Goal: Information Seeking & Learning: Find specific fact

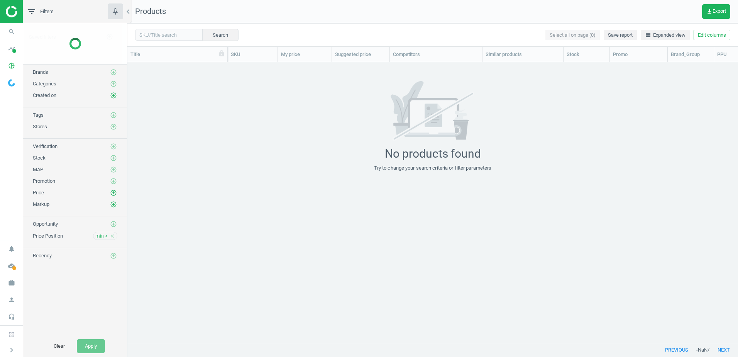
scroll to position [268, 605]
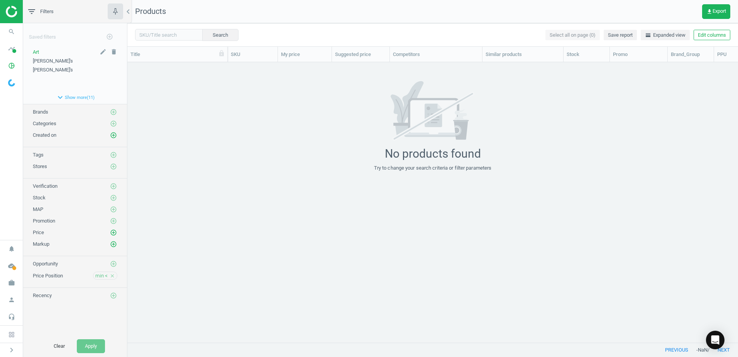
click at [40, 51] on div "Art" at bounding box center [75, 52] width 85 height 7
click at [39, 50] on span "Art" at bounding box center [36, 52] width 6 height 6
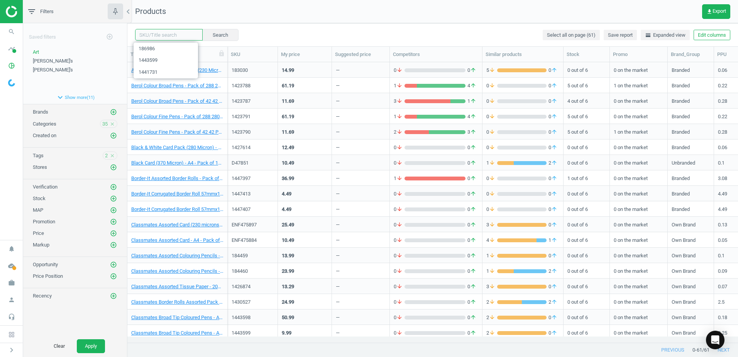
click at [161, 36] on input "text" at bounding box center [169, 35] width 68 height 12
paste input "1423787"
type input "1423787"
click at [209, 32] on button "Search" at bounding box center [220, 35] width 36 height 12
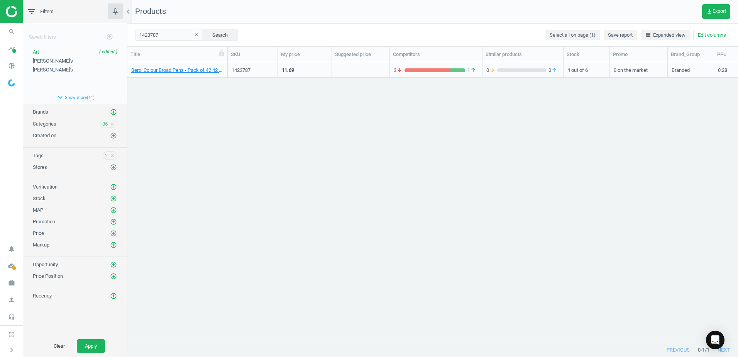
click at [226, 66] on div "Berol Colour Broad Pens - Pack of 42 42 Pack" at bounding box center [177, 69] width 100 height 15
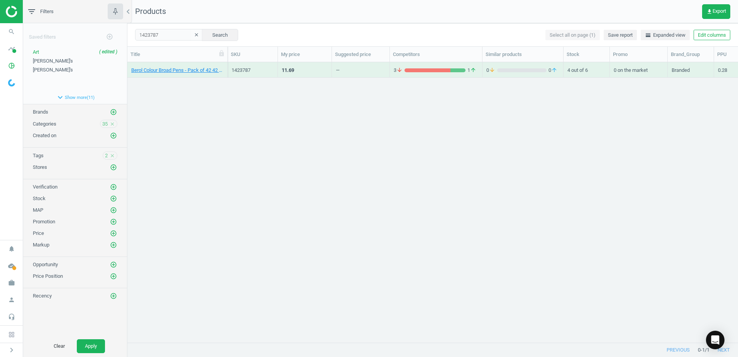
click at [226, 66] on div "Berol Colour Broad Pens - Pack of 42 42 Pack" at bounding box center [177, 69] width 100 height 15
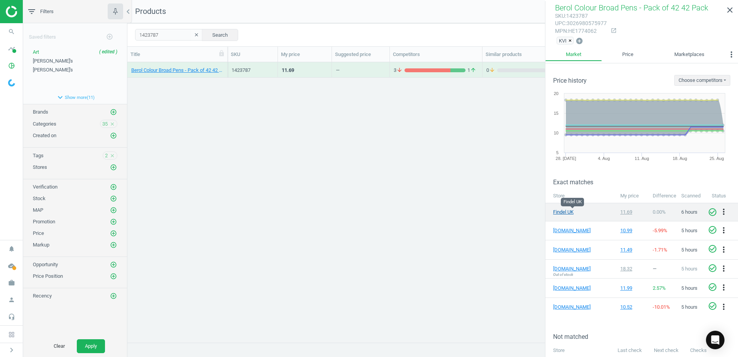
click at [569, 213] on link "Findel UK" at bounding box center [572, 211] width 39 height 7
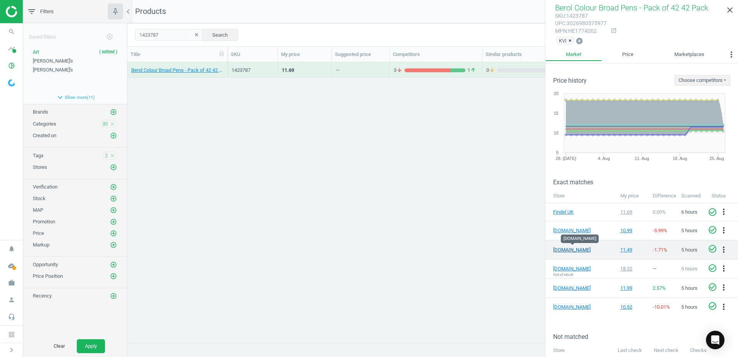
click at [569, 250] on link "[DOMAIN_NAME]" at bounding box center [572, 249] width 39 height 7
click at [611, 32] on icon "open_in_new" at bounding box center [614, 30] width 6 height 6
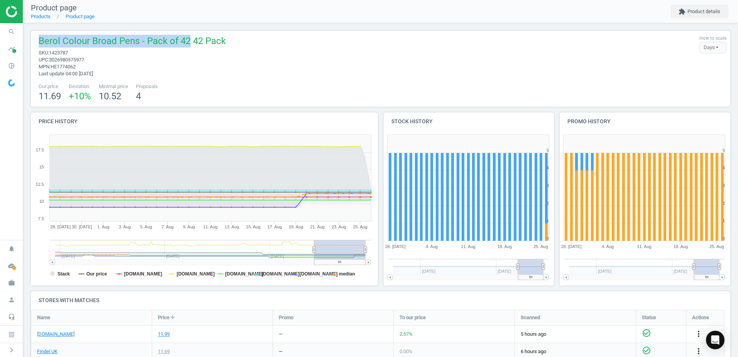
drag, startPoint x: 186, startPoint y: 40, endPoint x: 37, endPoint y: 39, distance: 149.0
click at [37, 39] on div "Berol Colour Broad Pens - Pack of 42 42 Pack sku : 1423787 upc : 3026980575977 …" at bounding box center [130, 56] width 191 height 42
copy span "Berol Colour Broad Pens - Pack of 42"
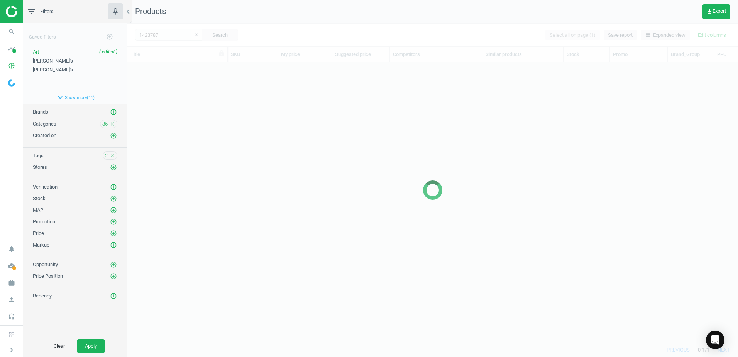
scroll to position [268, 605]
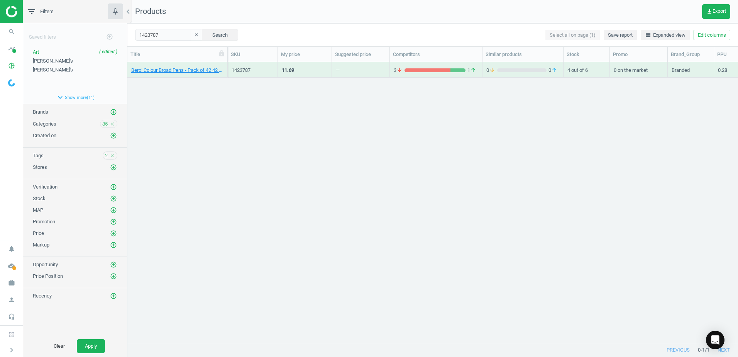
click at [223, 64] on div "Berol Colour Broad Pens - Pack of 42 42 Pack" at bounding box center [177, 70] width 92 height 14
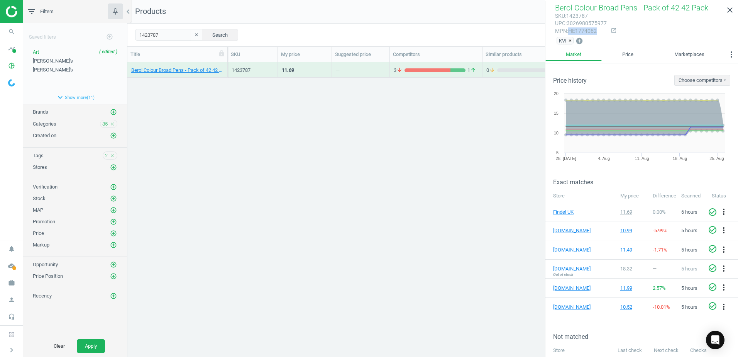
drag, startPoint x: 596, startPoint y: 32, endPoint x: 571, endPoint y: 32, distance: 25.5
click at [571, 32] on div "mpn : HE1774062" at bounding box center [581, 30] width 52 height 7
copy div "HE1774062"
drag, startPoint x: 164, startPoint y: 36, endPoint x: 131, endPoint y: 36, distance: 32.8
click at [131, 36] on div "1423787 clear Search Select all on page (1) Save report horizontal_split Expand…" at bounding box center [432, 34] width 611 height 23
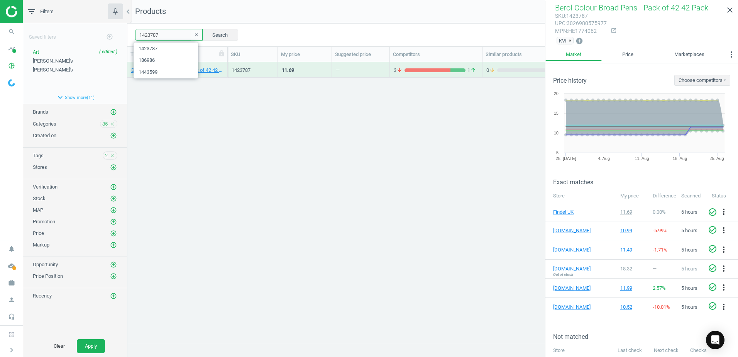
paste input "8"
click at [225, 38] on button "Search" at bounding box center [220, 35] width 36 height 12
click at [225, 66] on div "Berol Colour Broad Pens - Pack of 288 280 Pack" at bounding box center [177, 69] width 100 height 15
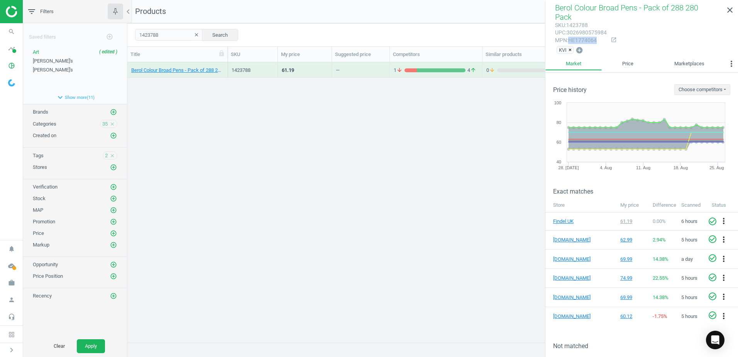
drag, startPoint x: 596, startPoint y: 32, endPoint x: 569, endPoint y: 32, distance: 27.0
click at [569, 37] on div "mpn : HE1774064" at bounding box center [581, 40] width 52 height 7
copy div "HE1774064"
click at [564, 256] on link "[DOMAIN_NAME]" at bounding box center [572, 259] width 39 height 7
drag, startPoint x: 166, startPoint y: 35, endPoint x: 132, endPoint y: 34, distance: 34.0
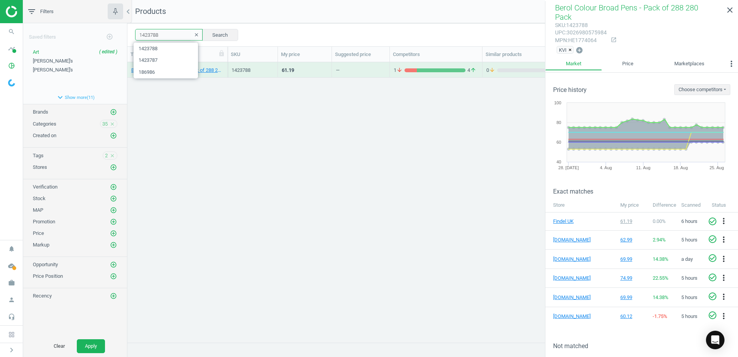
click at [132, 34] on div "1423788 clear Search Select all on page (1) Save report horizontal_split Expand…" at bounding box center [432, 34] width 611 height 23
paste input "90"
click at [213, 36] on button "Search" at bounding box center [220, 35] width 36 height 12
click at [225, 67] on div "Berol Colour Fine Pens - Pack of 42 42 Pack" at bounding box center [177, 69] width 100 height 15
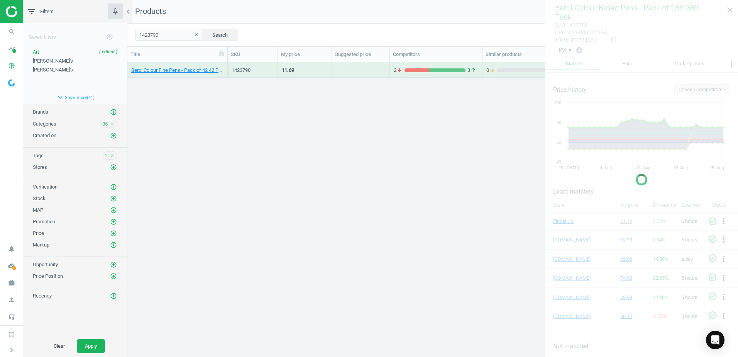
click at [225, 67] on div "Berol Colour Fine Pens - Pack of 42 42 Pack" at bounding box center [177, 69] width 100 height 15
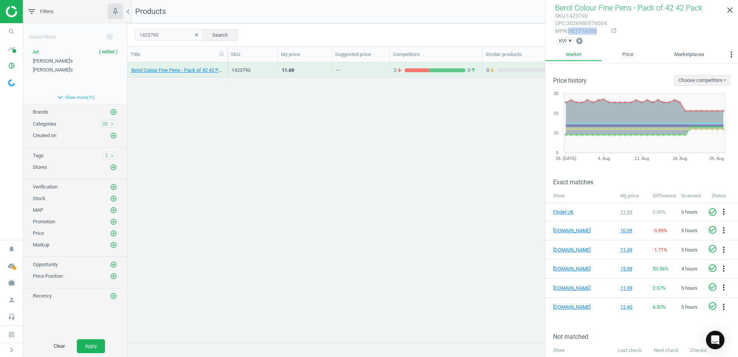
drag, startPoint x: 596, startPoint y: 32, endPoint x: 569, endPoint y: 33, distance: 26.3
click at [569, 33] on div "mpn : HE1774068" at bounding box center [581, 30] width 52 height 7
copy div "HE1774068"
click at [558, 250] on link "[DOMAIN_NAME]" at bounding box center [572, 249] width 39 height 7
drag, startPoint x: 166, startPoint y: 37, endPoint x: 130, endPoint y: 37, distance: 35.9
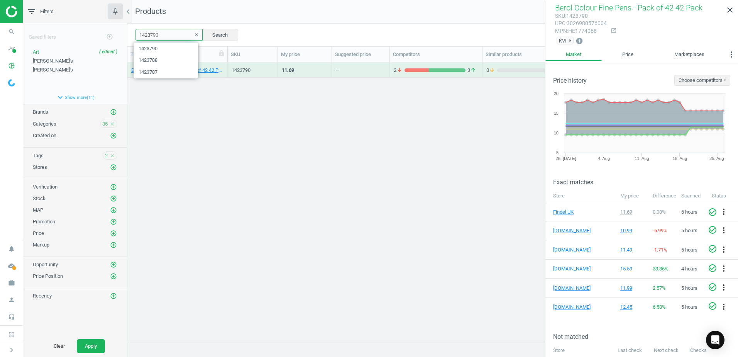
click at [130, 37] on div "1423790 clear Search Select all on page (1) Save report horizontal_split Expand…" at bounding box center [432, 34] width 611 height 23
paste input "1"
type input "1423791"
click at [216, 34] on button "Search" at bounding box center [220, 35] width 36 height 12
click at [226, 66] on div "Berol Colour Fine Pens - Pack of 288 280 Pack" at bounding box center [177, 69] width 100 height 15
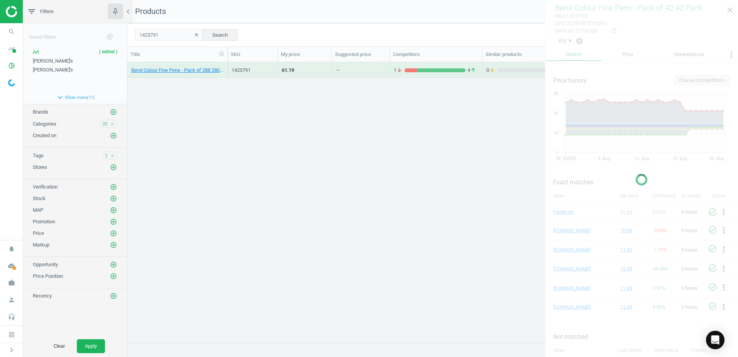
click at [226, 66] on div "Berol Colour Fine Pens - Pack of 288 280 Pack" at bounding box center [177, 69] width 100 height 15
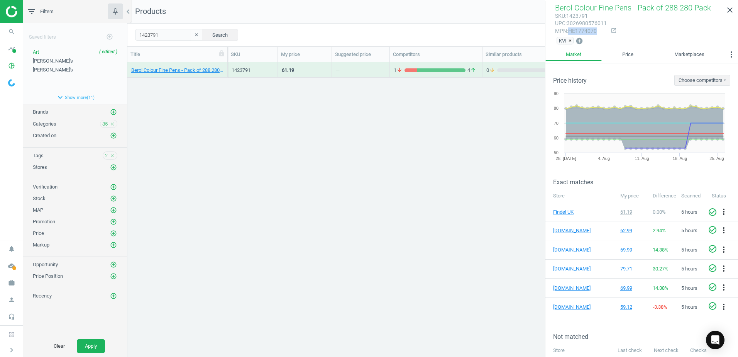
drag, startPoint x: 597, startPoint y: 32, endPoint x: 570, endPoint y: 32, distance: 26.6
click at [570, 32] on div "mpn : HE1774070" at bounding box center [581, 30] width 52 height 7
copy div "HE1774070"
click at [562, 250] on link "[DOMAIN_NAME]" at bounding box center [572, 249] width 39 height 7
